Goal: Task Accomplishment & Management: Manage account settings

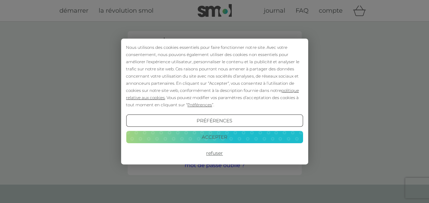
click at [221, 134] on button "Accepter" at bounding box center [214, 137] width 177 height 12
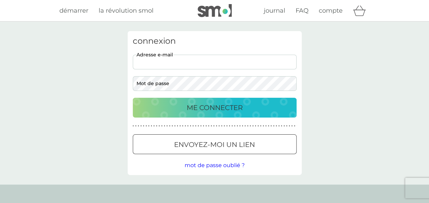
click at [172, 59] on input "adresse e-mail" at bounding box center [215, 62] width 164 height 15
type input "[EMAIL_ADDRESS][DOMAIN_NAME]"
click at [133, 98] on button "ME CONNECTER" at bounding box center [215, 108] width 164 height 20
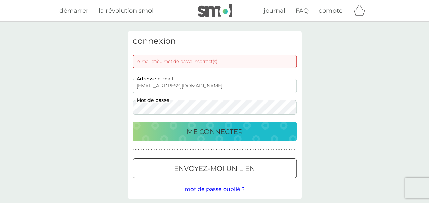
click at [25, 101] on div "connexion e-mail et/ou mot de passe incorrect(s) [EMAIL_ADDRESS][DOMAIN_NAME] a…" at bounding box center [214, 115] width 429 height 187
click at [133, 122] on button "ME CONNECTER" at bounding box center [215, 132] width 164 height 20
drag, startPoint x: 222, startPoint y: 168, endPoint x: 71, endPoint y: 170, distance: 150.7
click at [222, 168] on div at bounding box center [215, 168] width 25 height 7
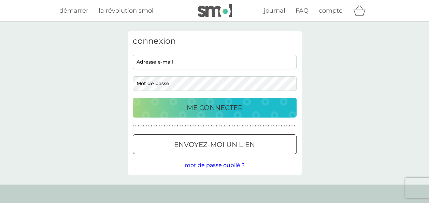
type input "contact@missmam.fr"
click at [219, 105] on p "ME CONNECTER" at bounding box center [215, 107] width 56 height 11
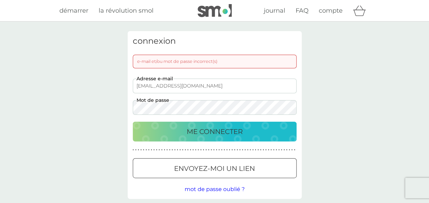
click at [208, 189] on span "mot de passe oublié ?" at bounding box center [215, 189] width 60 height 6
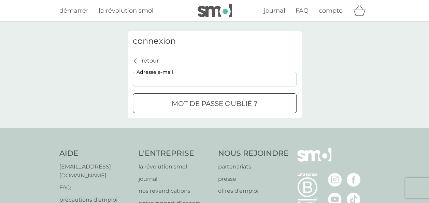
click at [157, 75] on input "adresse e-mail" at bounding box center [215, 79] width 164 height 15
type input "[EMAIL_ADDRESS][DOMAIN_NAME]"
click at [194, 97] on button "mot de passe oublié ?" at bounding box center [215, 103] width 164 height 20
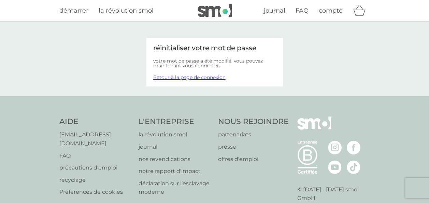
click at [198, 78] on link "Retour à la page de connexion" at bounding box center [189, 77] width 72 height 6
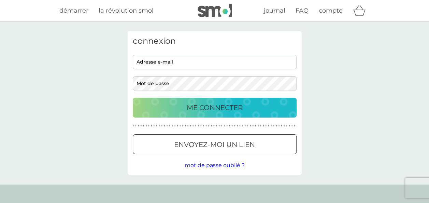
type input "[EMAIL_ADDRESS][DOMAIN_NAME]"
click at [192, 109] on p "ME CONNECTER" at bounding box center [215, 107] width 56 height 11
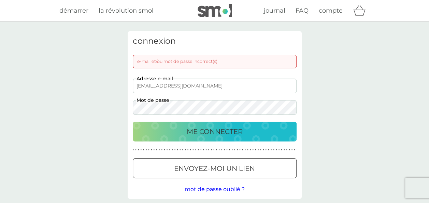
click at [65, 104] on div "connexion e-mail et/ou mot de passe incorrect(s) [EMAIL_ADDRESS][DOMAIN_NAME] a…" at bounding box center [214, 115] width 429 height 187
click at [336, 115] on div "connexion e-mail et/ou mot de passe incorrect(s) [EMAIL_ADDRESS][DOMAIN_NAME] a…" at bounding box center [214, 115] width 429 height 187
click at [217, 130] on p "ME CONNECTER" at bounding box center [215, 131] width 56 height 11
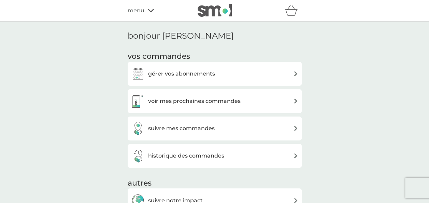
click at [182, 73] on h3 "gérer vos abonnements" at bounding box center [181, 73] width 67 height 9
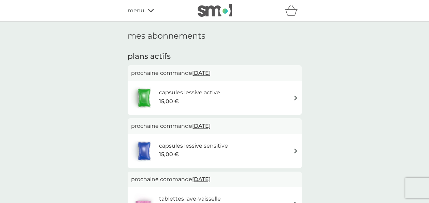
click at [288, 98] on div "capsules lessive active 15,00 €" at bounding box center [214, 98] width 167 height 24
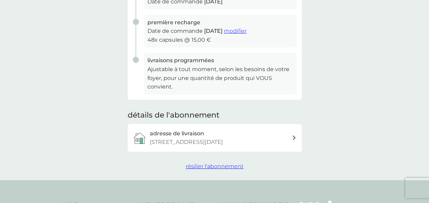
scroll to position [171, 0]
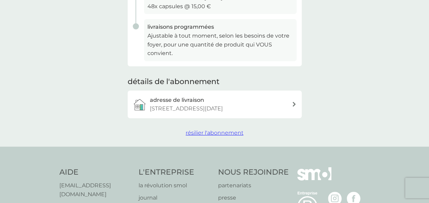
click at [204, 136] on span "résilier l'abonnement" at bounding box center [215, 132] width 58 height 6
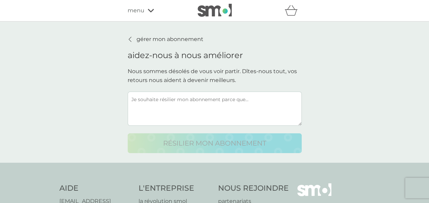
click at [189, 105] on textarea at bounding box center [215, 109] width 174 height 34
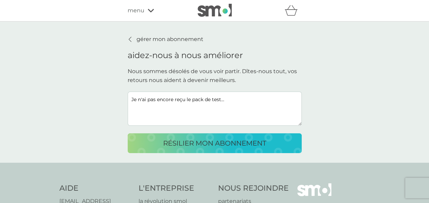
drag, startPoint x: 231, startPoint y: 102, endPoint x: 79, endPoint y: 111, distance: 152.6
click at [79, 111] on div "gérer mon abonnement aidez-nous à nous améliorer Nous sommes désolés de vous vo…" at bounding box center [214, 92] width 429 height 141
type textarea "Je n'ai pas encore reçu le pack de test..."
click at [225, 141] on p "résilier mon abonnement" at bounding box center [214, 143] width 103 height 11
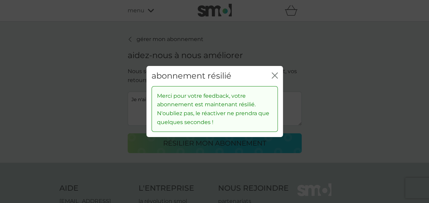
click at [277, 74] on icon "fermer" at bounding box center [275, 75] width 6 height 6
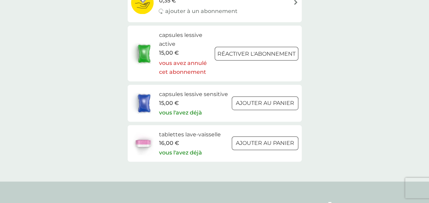
scroll to position [137, 0]
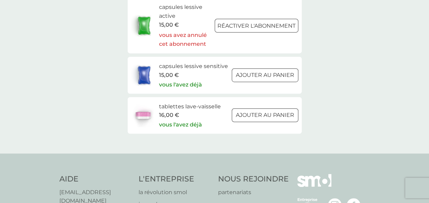
click at [262, 73] on div at bounding box center [265, 74] width 25 height 7
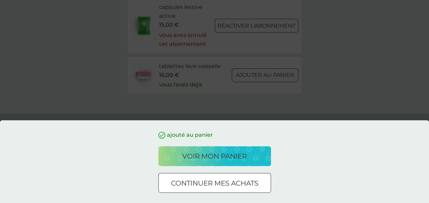
click at [296, 56] on div "ajouté au panier voir mon panier continuer mes achats" at bounding box center [214, 101] width 429 height 203
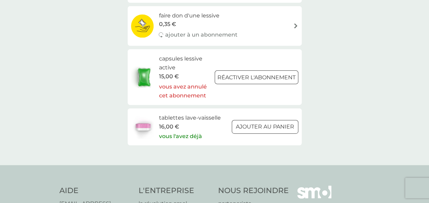
scroll to position [0, 0]
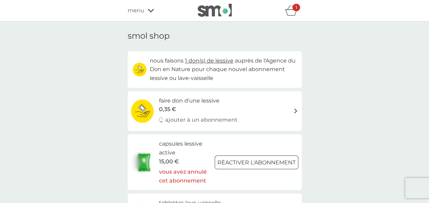
click at [209, 9] on img at bounding box center [215, 10] width 34 height 13
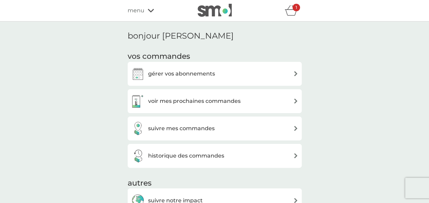
click at [192, 73] on h3 "gérer vos abonnements" at bounding box center [181, 73] width 67 height 9
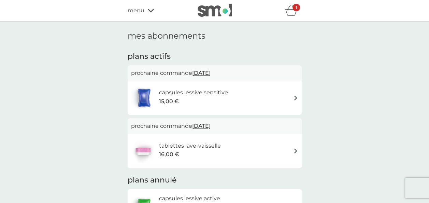
click at [273, 99] on div "capsules lessive sensitive 15,00 €" at bounding box center [214, 98] width 167 height 24
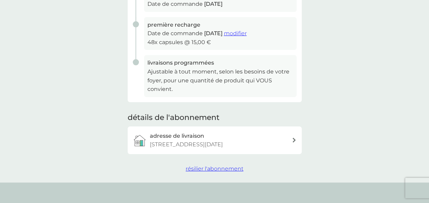
scroll to position [205, 0]
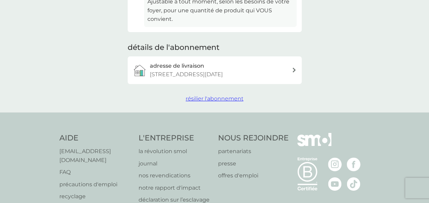
click at [223, 102] on span "résilier l'abonnement" at bounding box center [215, 98] width 58 height 6
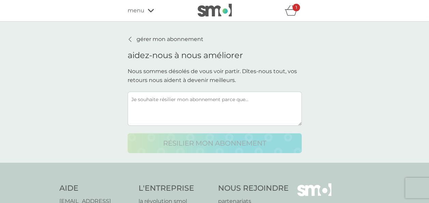
click at [232, 112] on textarea at bounding box center [215, 109] width 174 height 34
paste textarea "Je n'ai pas encore reçu le pack de test..."
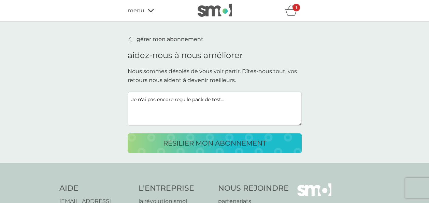
type textarea "Je n'ai pas encore reçu le pack de test..."
click at [219, 142] on p "résilier mon abonnement" at bounding box center [214, 143] width 103 height 11
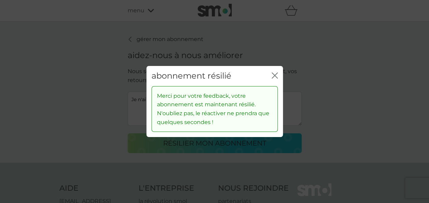
click at [275, 75] on icon "fermer" at bounding box center [276, 75] width 3 height 5
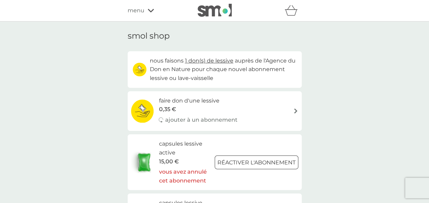
click at [208, 12] on img at bounding box center [215, 10] width 34 height 13
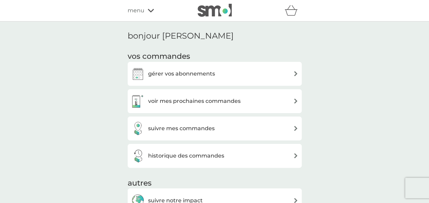
click at [194, 75] on h3 "gérer vos abonnements" at bounding box center [181, 73] width 67 height 9
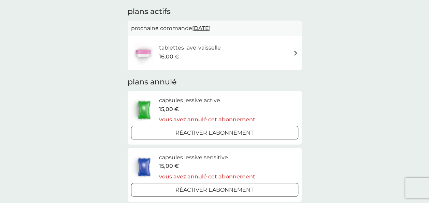
scroll to position [34, 0]
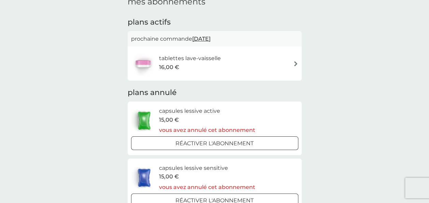
click at [239, 68] on div "tablettes lave-vaisselle 16,00 €" at bounding box center [214, 64] width 167 height 24
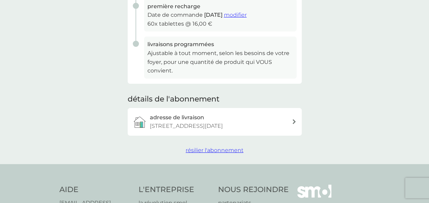
scroll to position [171, 0]
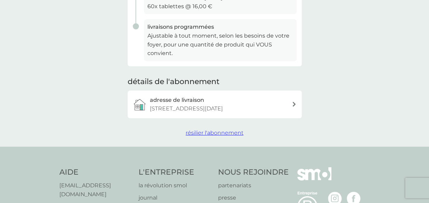
click at [217, 136] on span "résilier l'abonnement" at bounding box center [215, 132] width 58 height 6
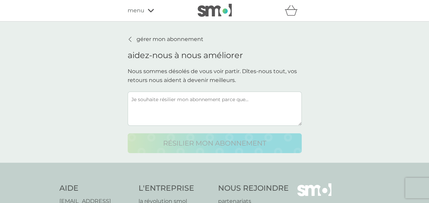
click at [200, 109] on textarea at bounding box center [215, 109] width 174 height 34
paste textarea "Je n'ai pas encore reçu le pack de test..."
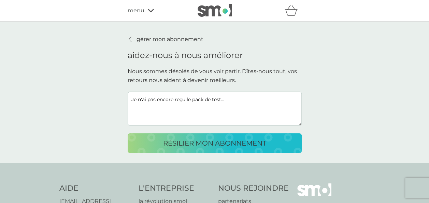
type textarea "Je n'ai pas encore reçu le pack de test..."
click at [206, 139] on p "résilier mon abonnement" at bounding box center [214, 143] width 103 height 11
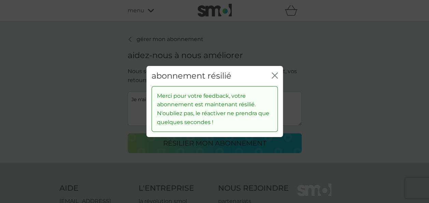
click at [276, 74] on icon "fermer" at bounding box center [275, 75] width 6 height 6
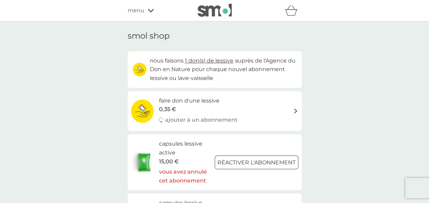
click at [208, 10] on img at bounding box center [215, 10] width 34 height 13
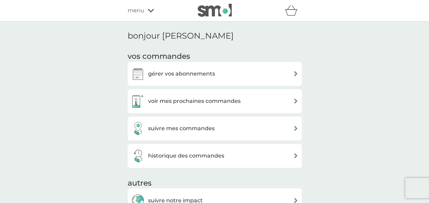
click at [178, 67] on div "gérer vos abonnements" at bounding box center [173, 74] width 84 height 14
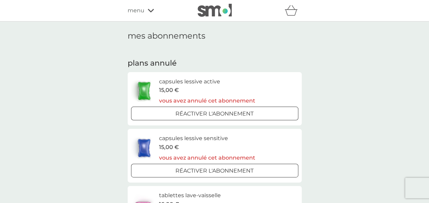
click at [210, 12] on img at bounding box center [215, 10] width 34 height 13
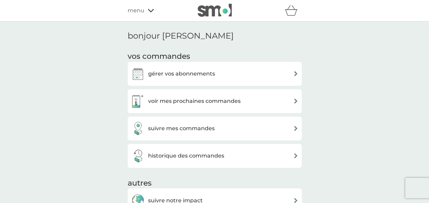
click at [169, 101] on h3 "voir mes prochaines commandes" at bounding box center [194, 101] width 93 height 9
